Goal: Information Seeking & Learning: Compare options

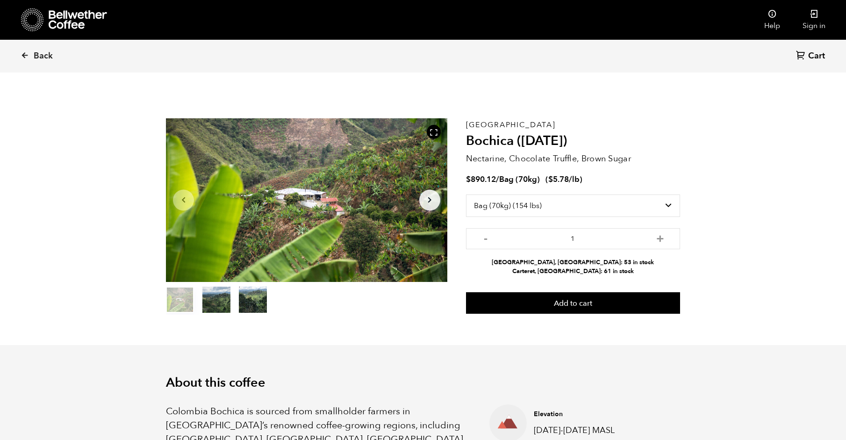
select select "bag"
click at [29, 55] on link "Back" at bounding box center [50, 56] width 58 height 32
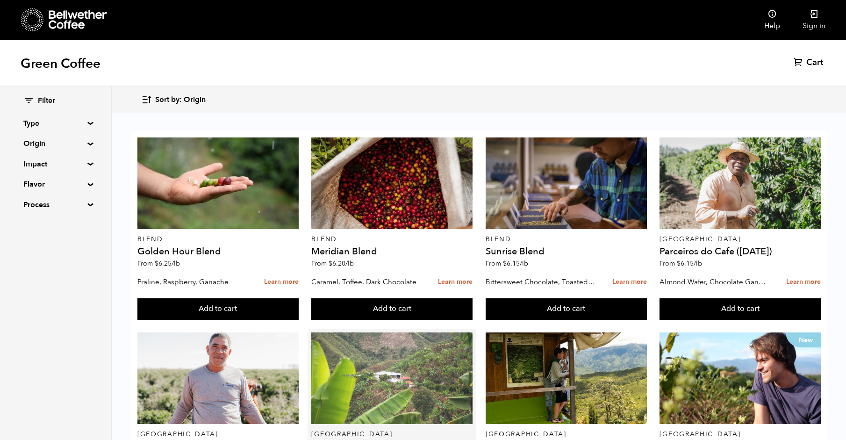
scroll to position [133, 0]
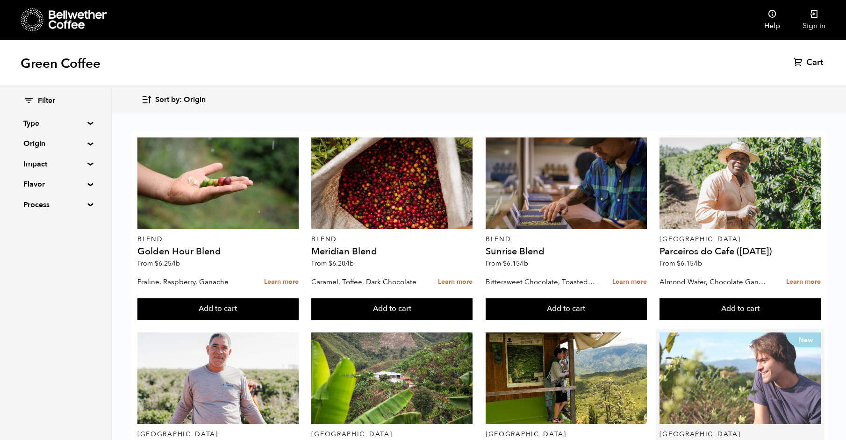
drag, startPoint x: 821, startPoint y: 223, endPoint x: 799, endPoint y: 228, distance: 22.6
click at [820, 328] on article "New Costa Rica Obata Honey (JUL 25) From $ 6.95 /lb White Grape, Maple Syrup, H…" at bounding box center [739, 423] width 169 height 190
click at [763, 332] on div "New" at bounding box center [739, 378] width 161 height 92
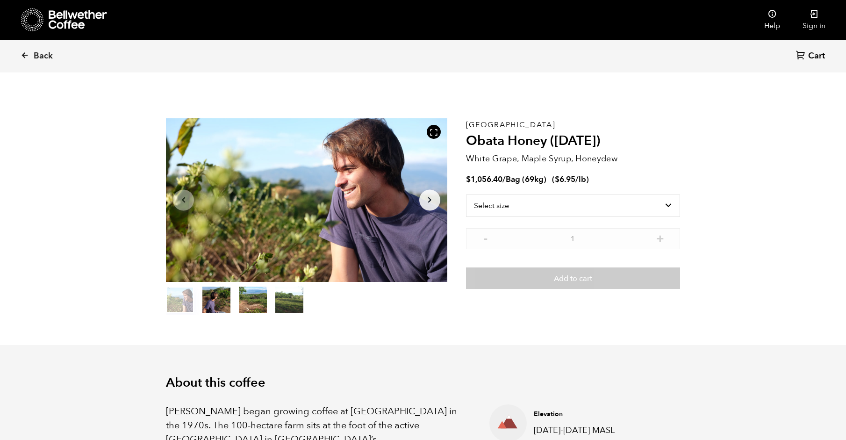
scroll to position [406, 498]
select select "bag-2"
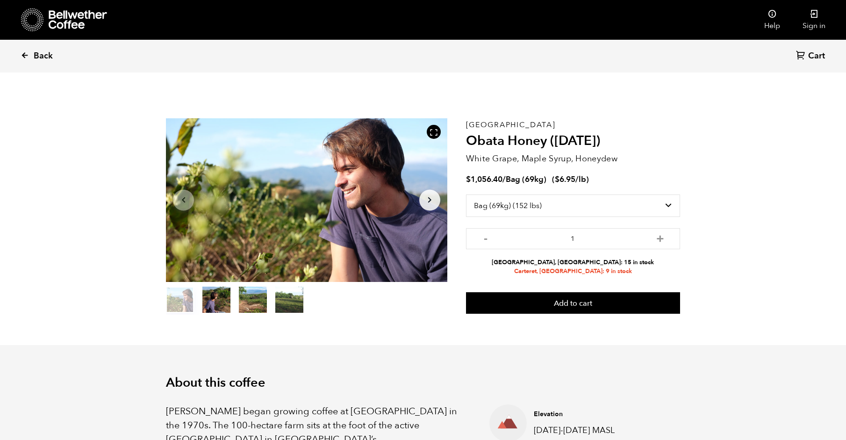
click at [34, 56] on span "Back" at bounding box center [43, 55] width 19 height 11
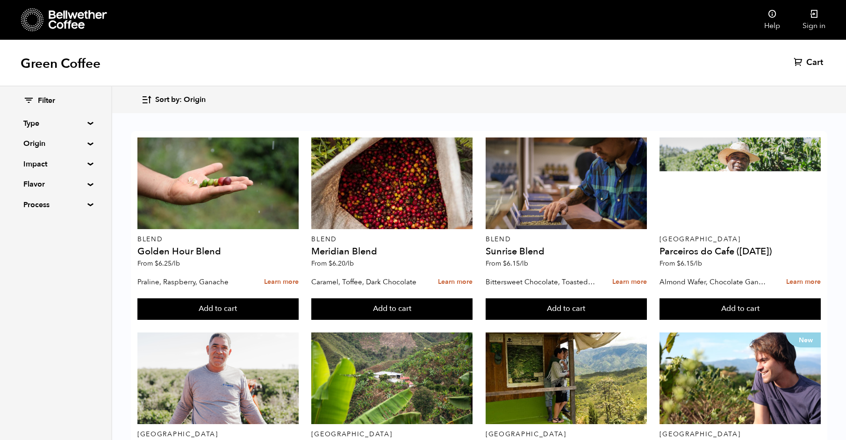
scroll to position [689, 0]
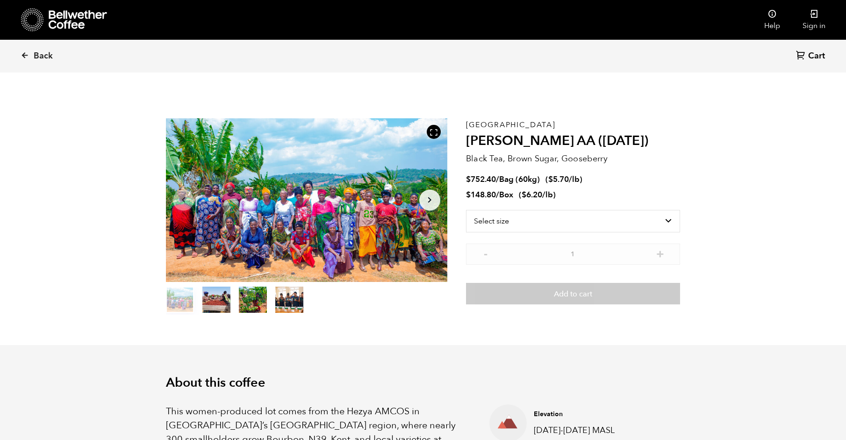
scroll to position [406, 498]
select select "bag-3"
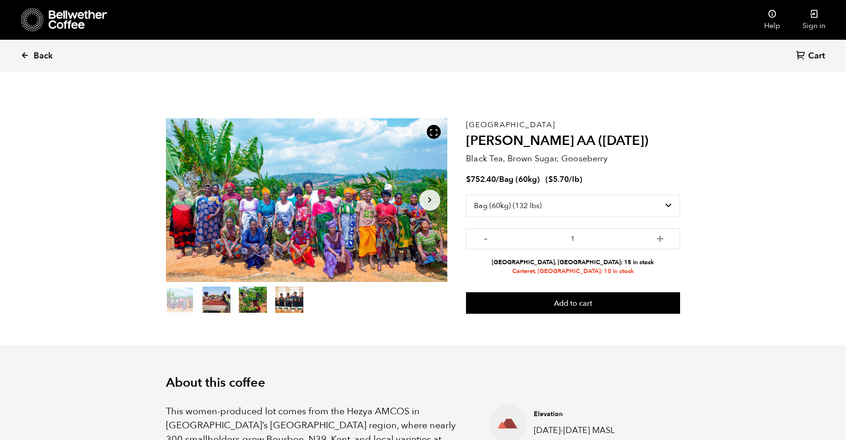
click at [33, 52] on link "Back" at bounding box center [50, 56] width 58 height 32
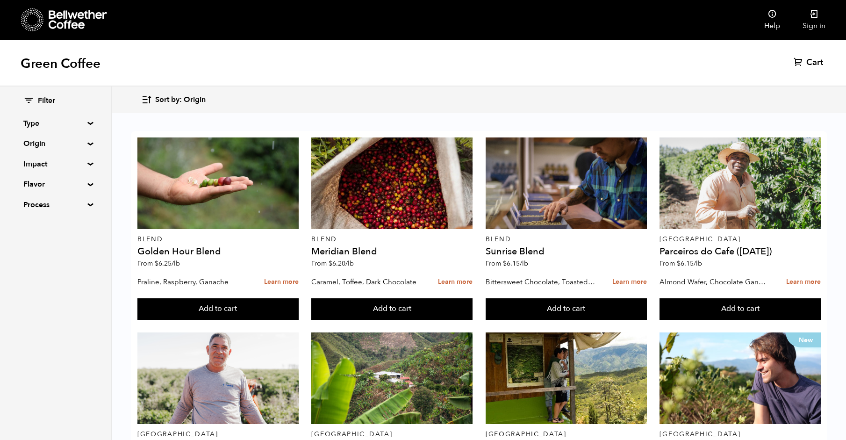
scroll to position [494, 0]
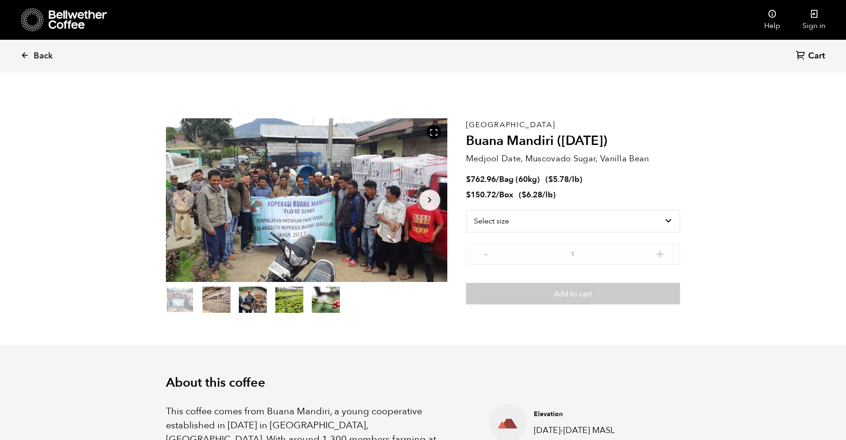
scroll to position [406, 498]
select select "bag-3"
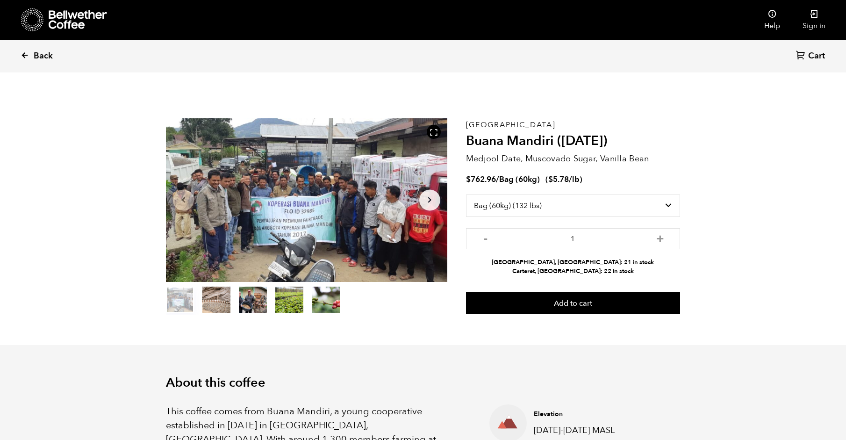
click at [46, 52] on span "Back" at bounding box center [43, 55] width 19 height 11
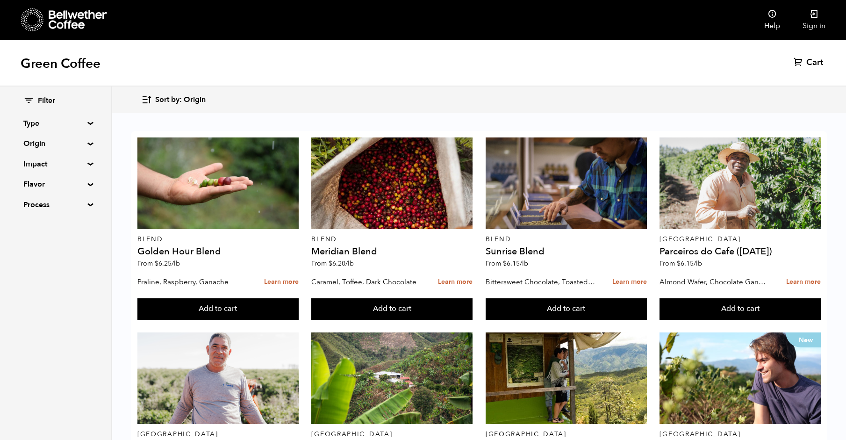
scroll to position [334, 0]
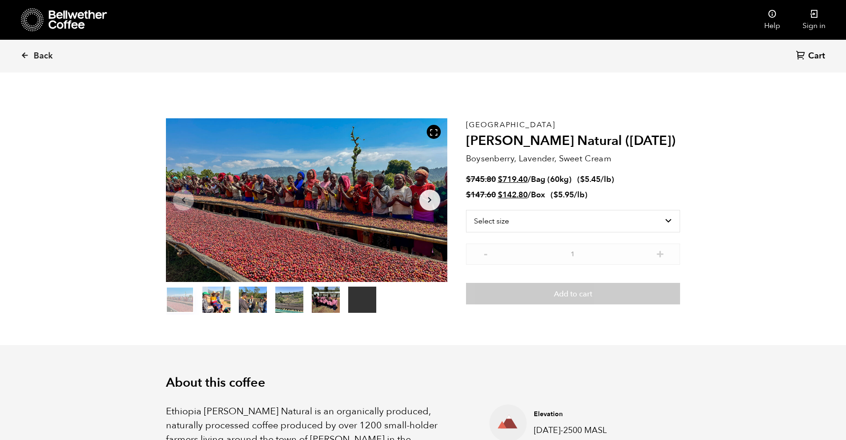
scroll to position [406, 498]
select select "bag-3"
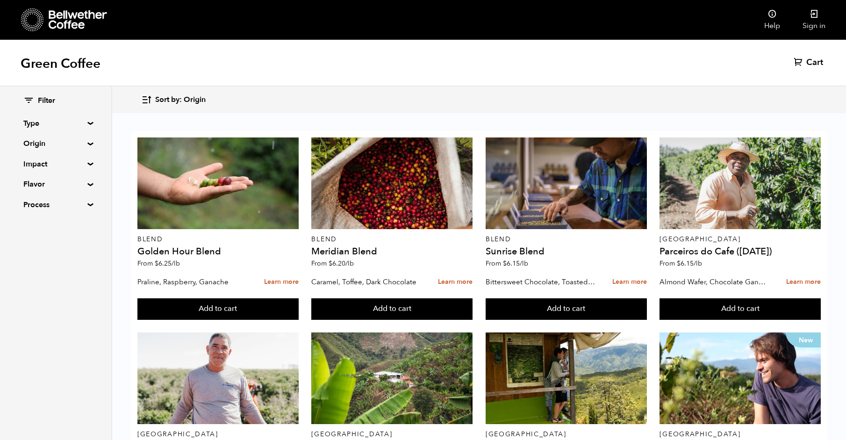
scroll to position [299, 0]
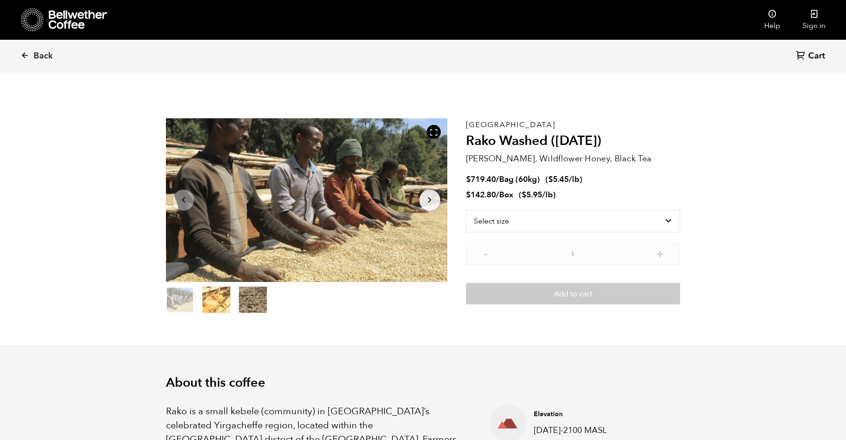
scroll to position [406, 498]
click at [27, 54] on icon at bounding box center [25, 55] width 8 height 8
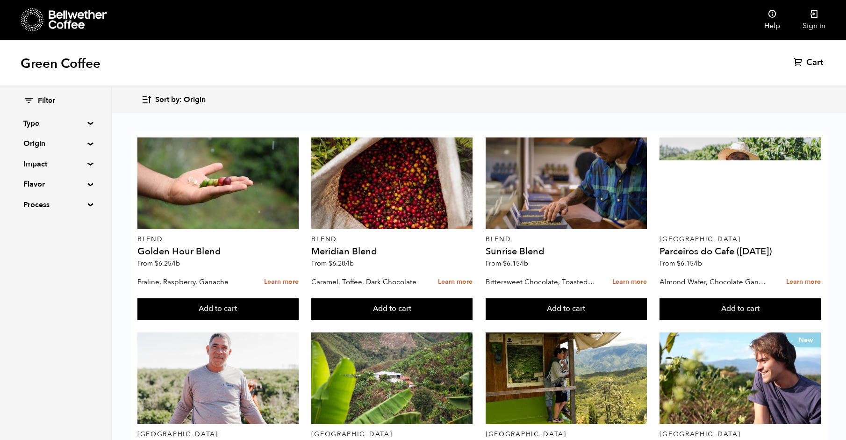
scroll to position [245, 0]
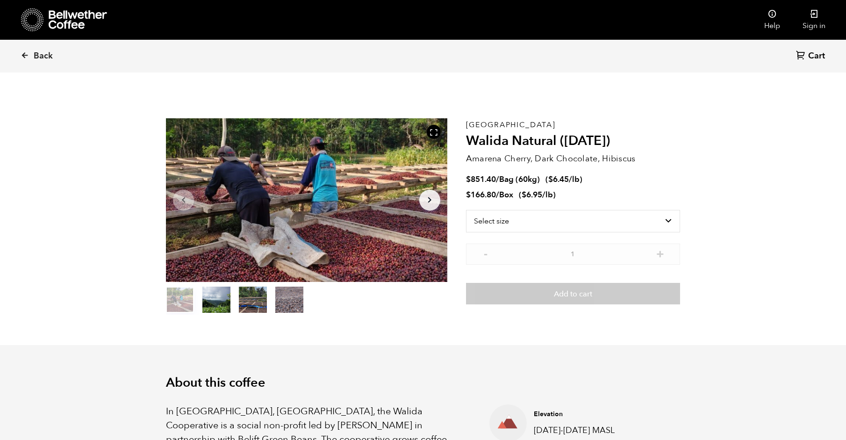
scroll to position [406, 498]
select select "bag-3"
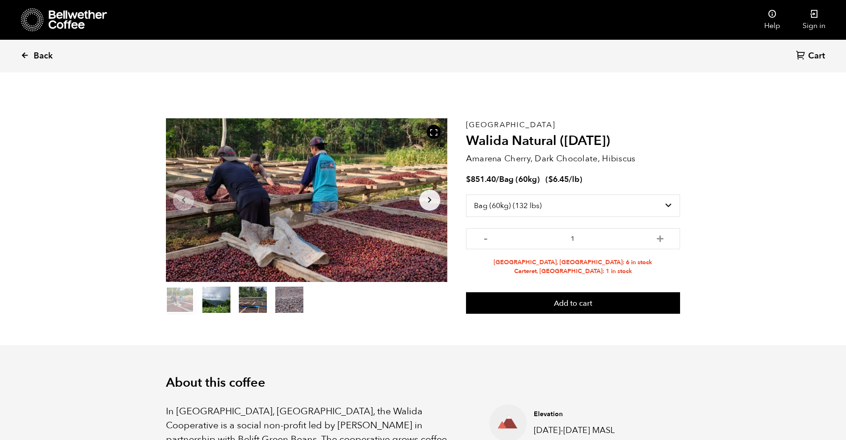
click at [35, 55] on span "Back" at bounding box center [43, 55] width 19 height 11
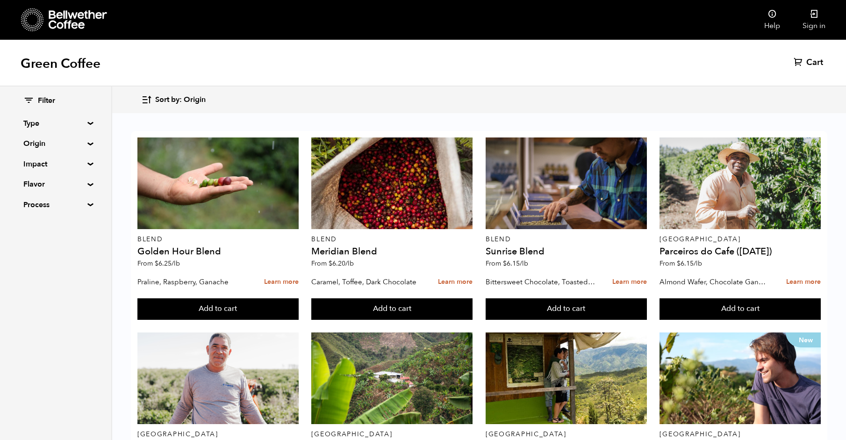
scroll to position [689, 0]
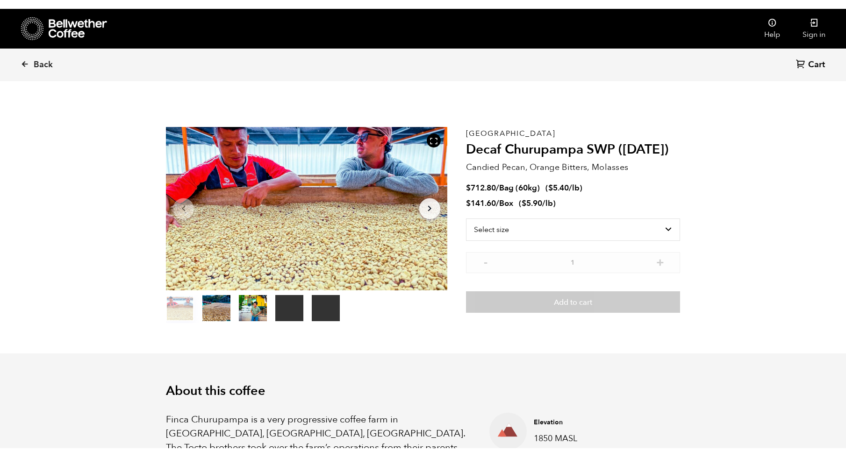
scroll to position [406, 498]
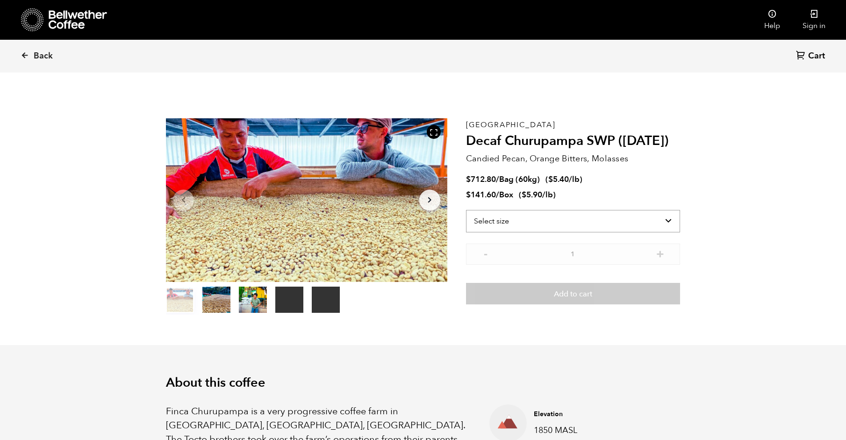
select select "bag-3"
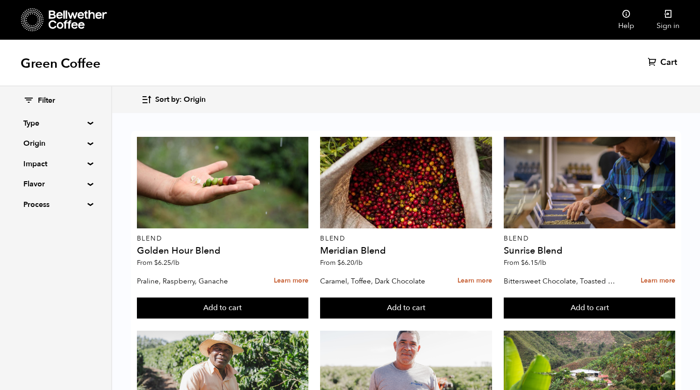
scroll to position [443, 0]
